Goal: Navigation & Orientation: Find specific page/section

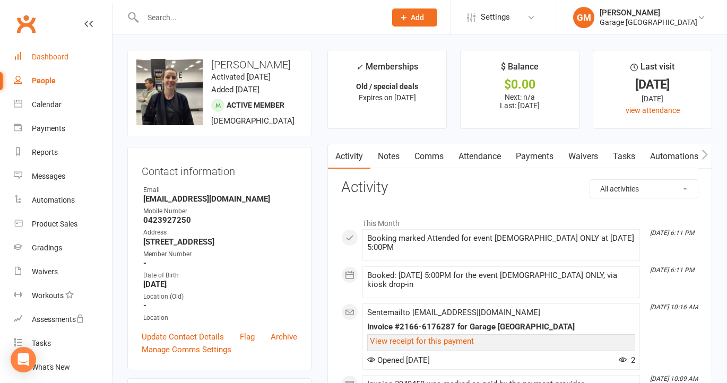
click at [54, 51] on link "Dashboard" at bounding box center [63, 57] width 98 height 24
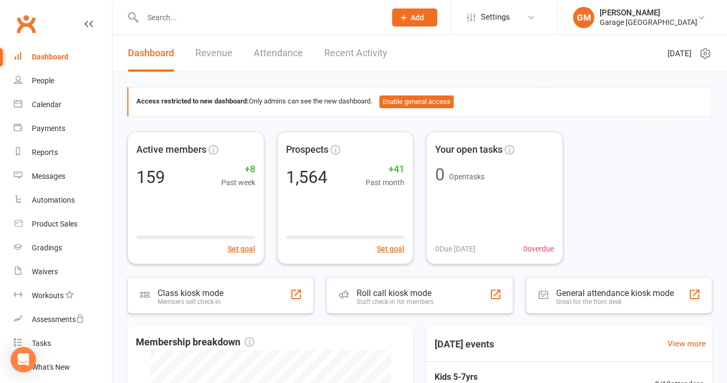
click at [47, 57] on div "Dashboard" at bounding box center [50, 57] width 37 height 8
